Goal: Transaction & Acquisition: Purchase product/service

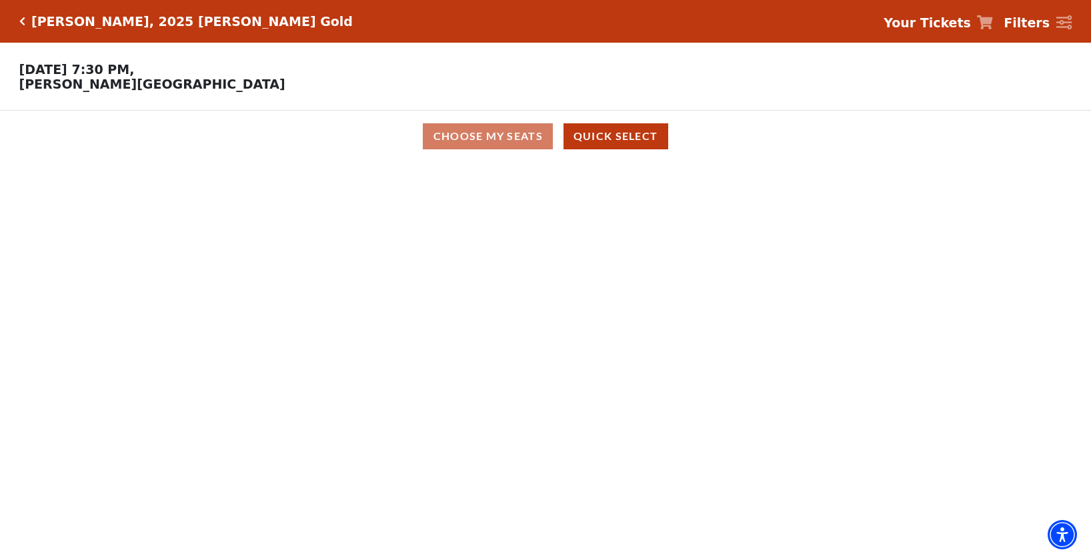
click at [23, 21] on icon "Click here to go back to filters" at bounding box center [22, 21] width 6 height 9
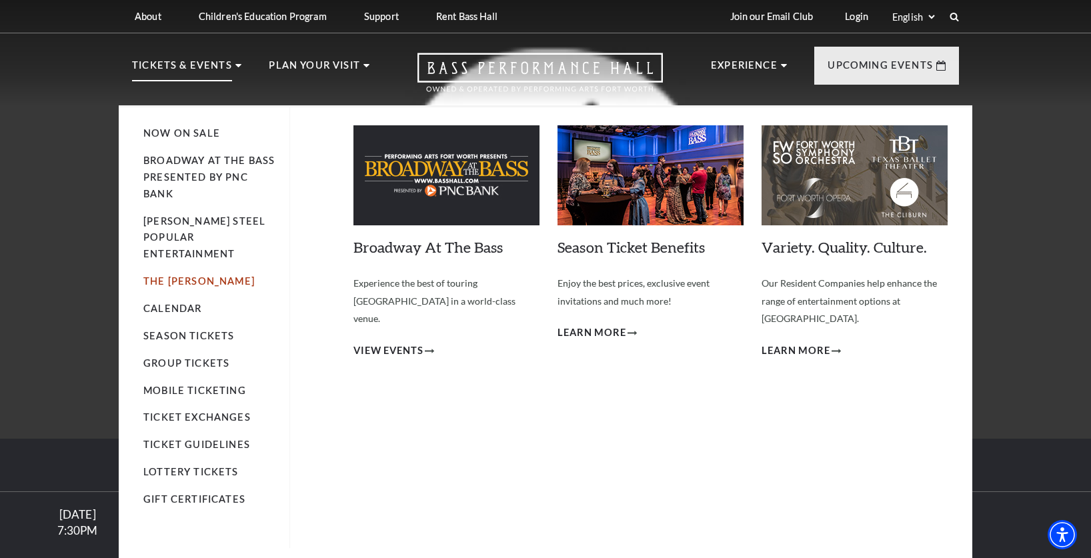
click at [189, 275] on link "The Cliburn" at bounding box center [198, 280] width 111 height 11
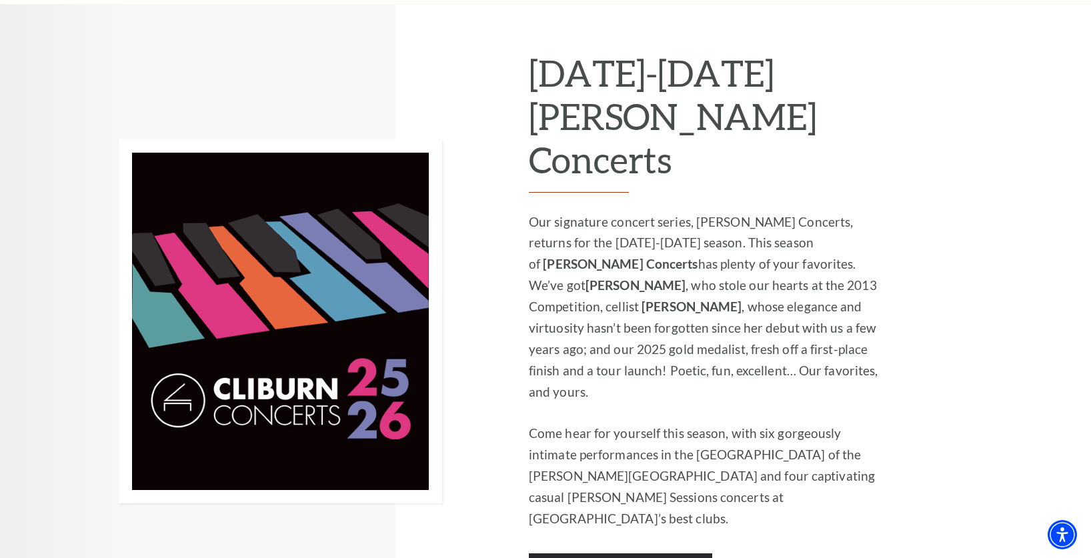
scroll to position [991, 0]
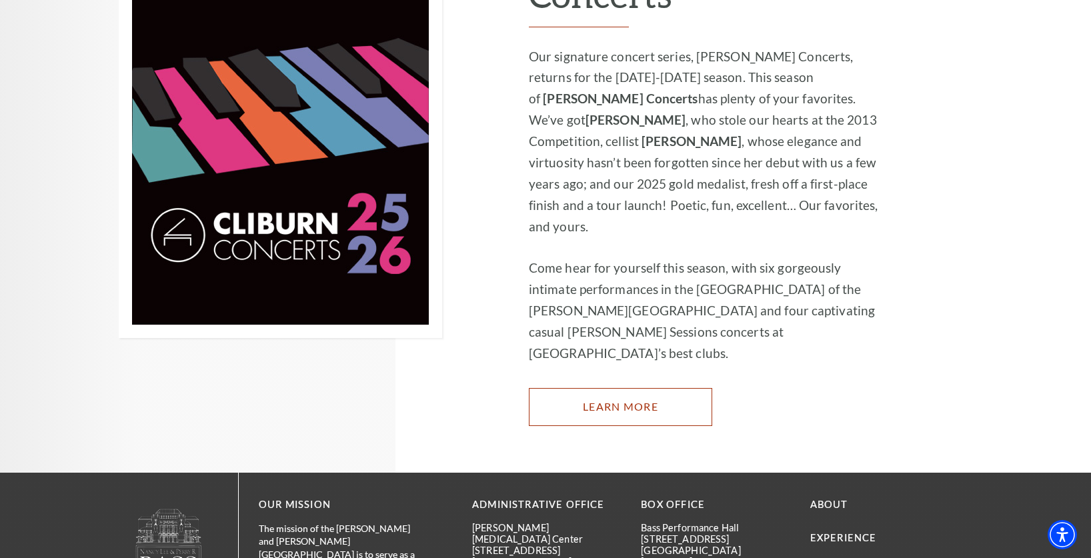
click at [605, 388] on link "Learn More" at bounding box center [620, 406] width 183 height 37
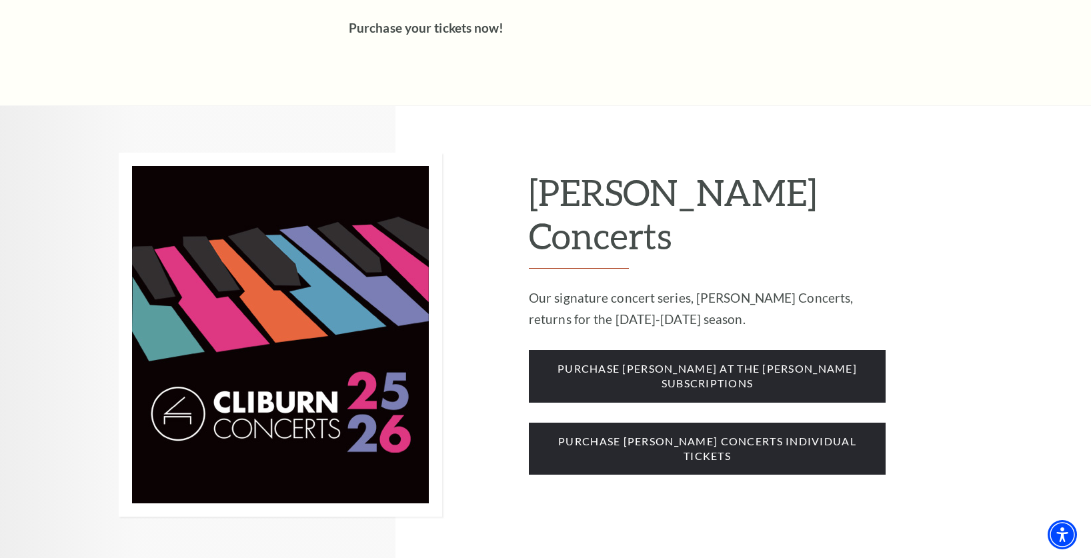
scroll to position [979, 0]
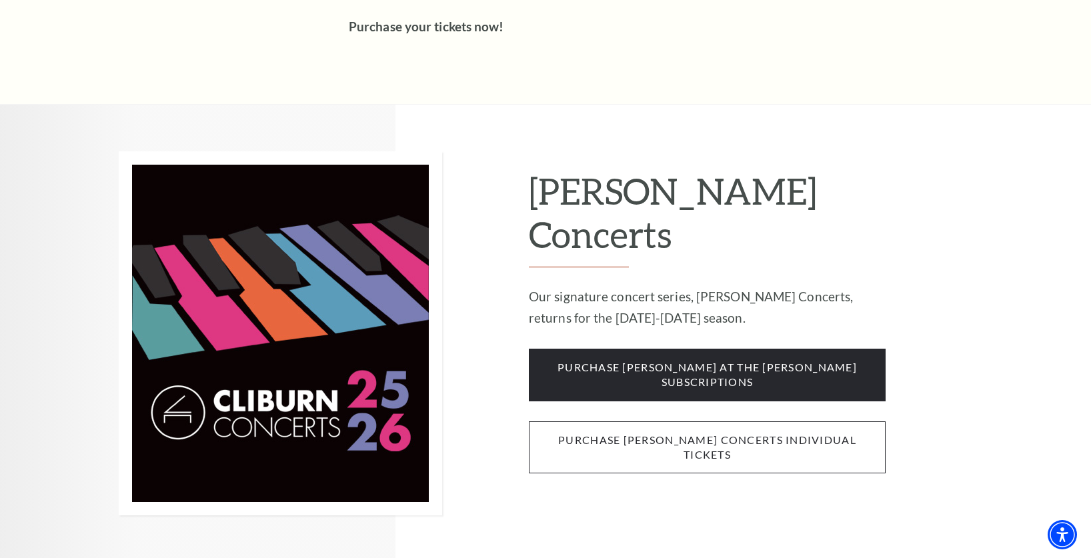
click at [572, 421] on span "purchase cliburn concerts individual tickets" at bounding box center [707, 447] width 357 height 53
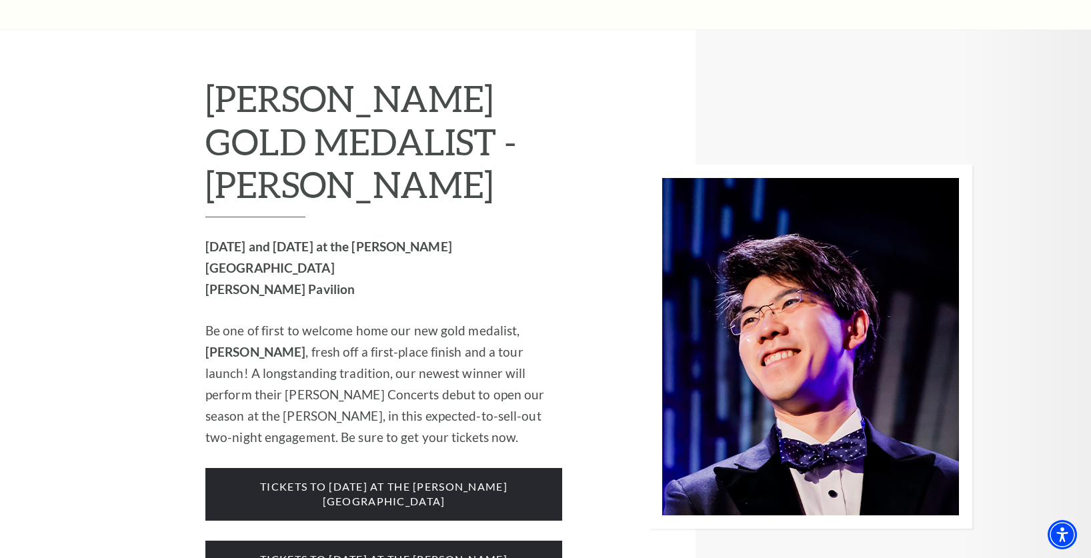
scroll to position [2109, 0]
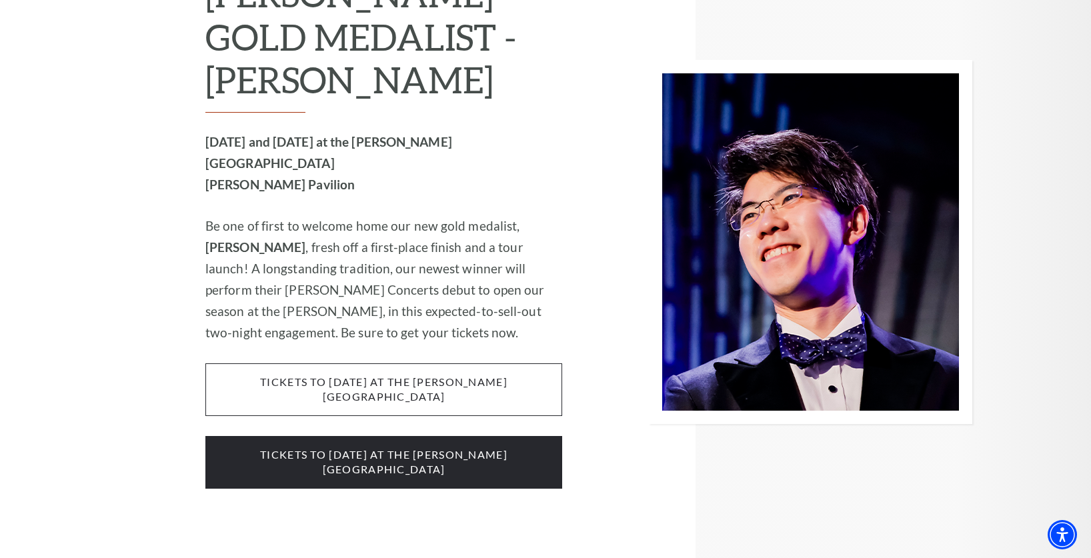
click at [485, 363] on span "tickets to Wednesday, october 1 at the kimbell art museum" at bounding box center [383, 389] width 357 height 53
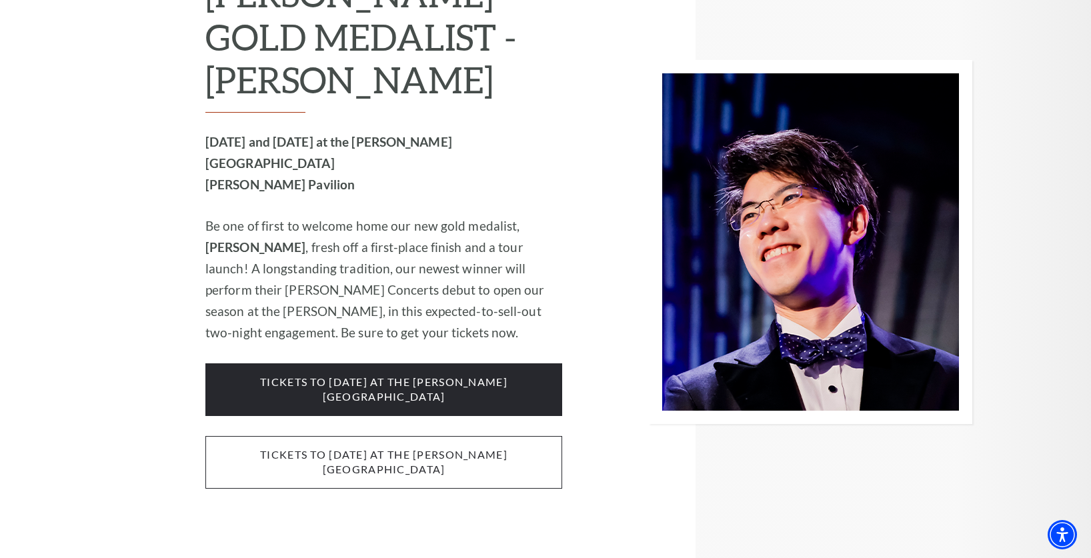
click at [471, 436] on span "Tickets to Thursday, October 2 at the Kimbell Art Museum" at bounding box center [383, 462] width 357 height 53
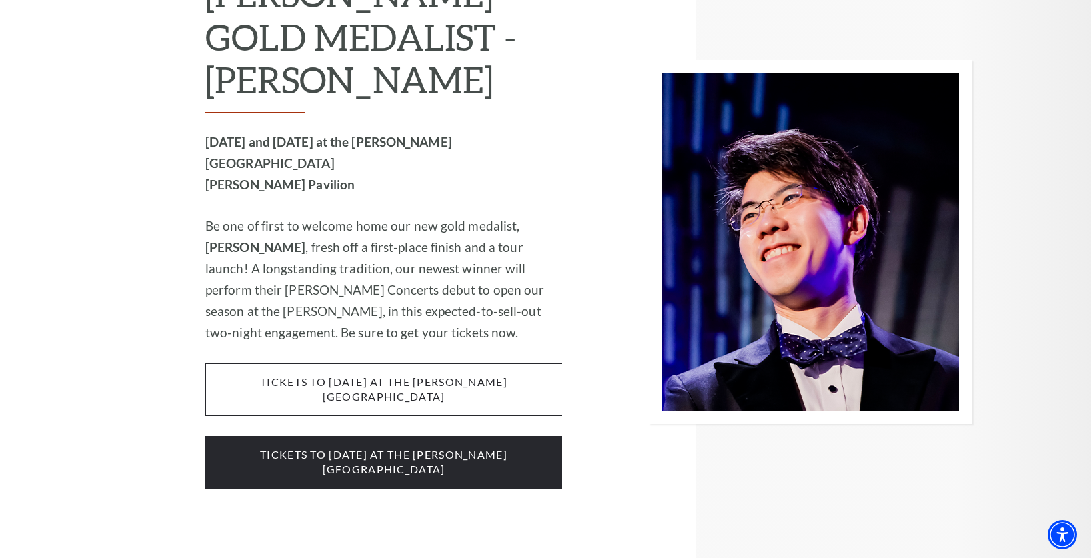
click at [445, 363] on span "tickets to Wednesday, october 1 at the kimbell art museum" at bounding box center [383, 389] width 357 height 53
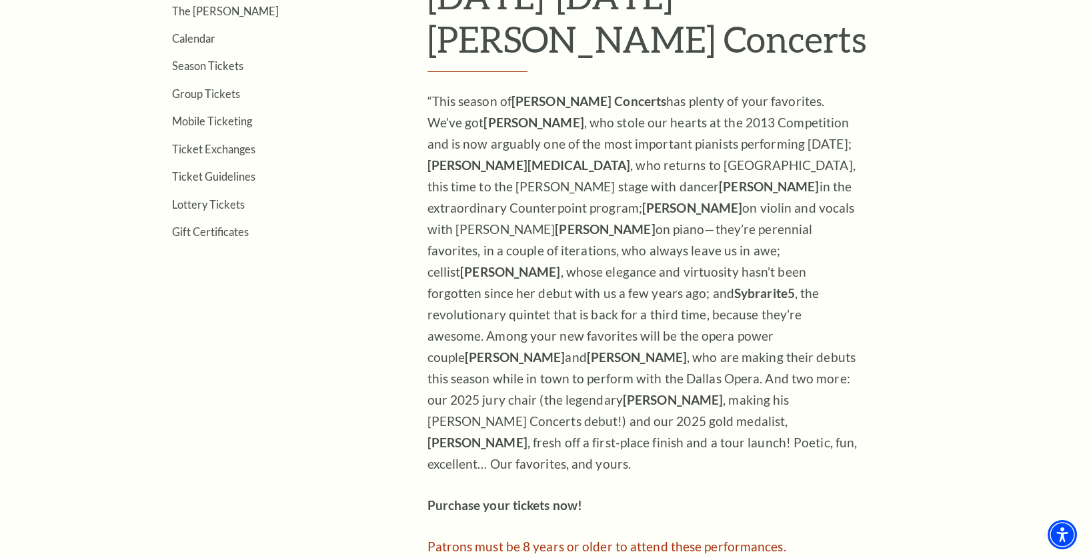
scroll to position [445, 0]
